Goal: Find specific page/section: Find specific page/section

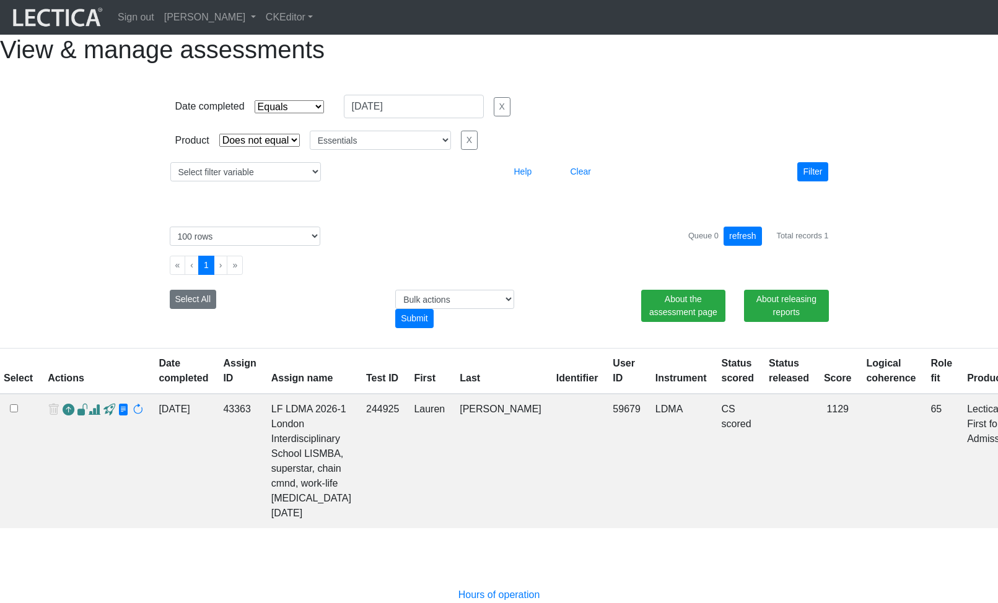
select select "contains"
select select "not_iexact"
select select "Essentials"
select select "100"
click at [249, 181] on select "Select filter variable Assignment name Assignment ID Clarity persuasive Clarity…" at bounding box center [245, 171] width 150 height 19
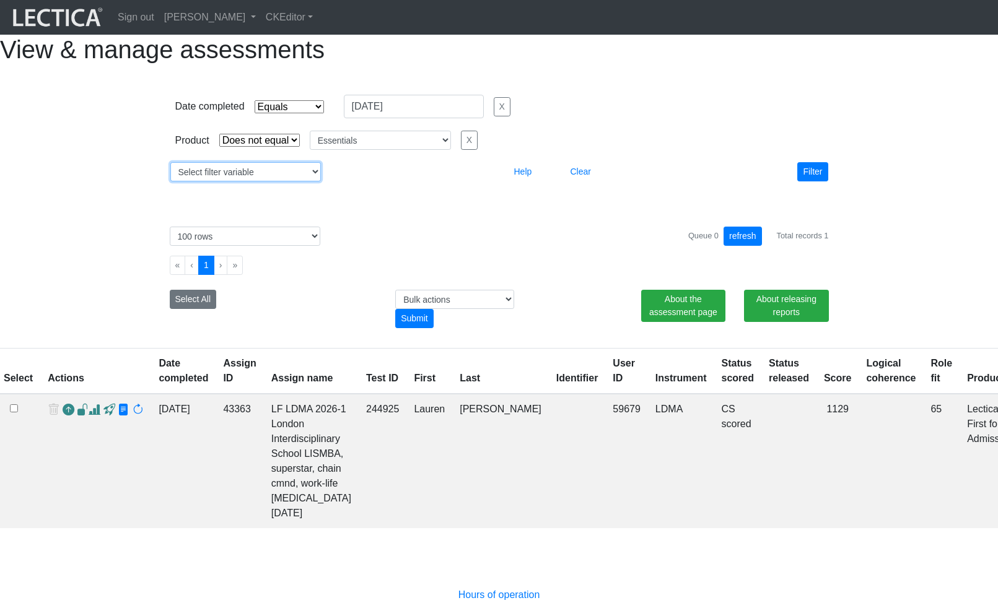
select select "assignment__id"
click at [170, 181] on select "Select filter variable Assignment name Assignment ID Clarity persuasive Clarity…" at bounding box center [245, 171] width 150 height 19
select select
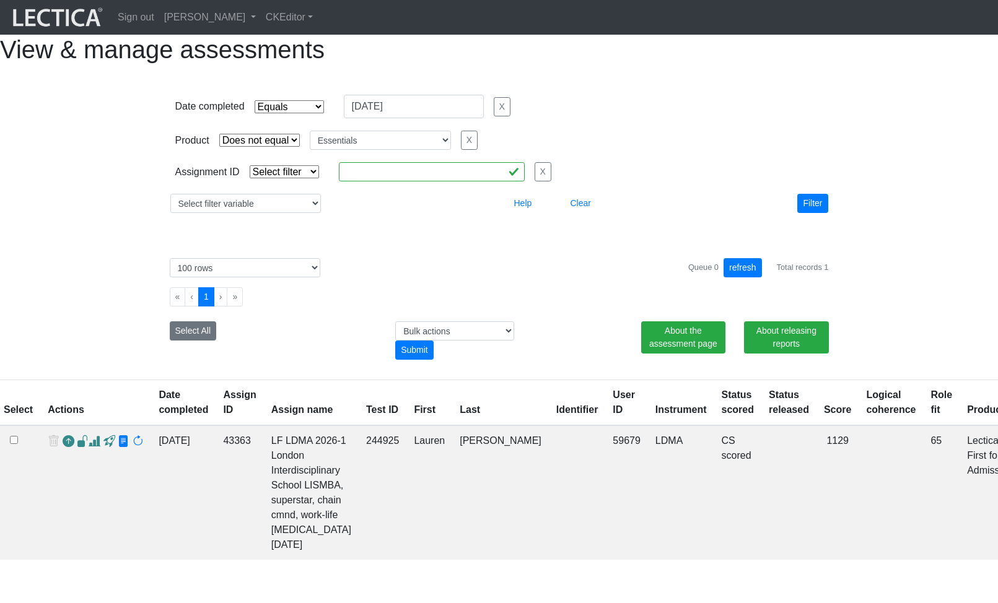
click at [286, 178] on select "Select filter Equals List Contains Greater than Less than" at bounding box center [284, 171] width 69 height 13
click at [305, 113] on select "Select filter Equals Greater than Less than" at bounding box center [289, 106] width 69 height 13
